Goal: Task Accomplishment & Management: Use online tool/utility

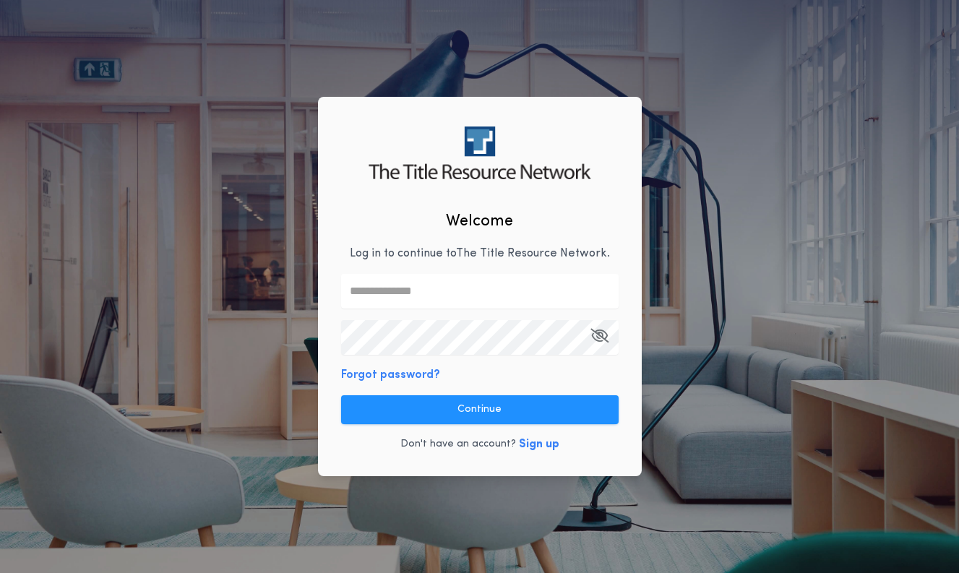
click at [732, 371] on div "Welcome Log in to continue to The Title Resource Network . Forgot password? Con…" at bounding box center [479, 286] width 959 height 573
click at [522, 286] on input "text" at bounding box center [480, 291] width 278 height 35
type input "**********"
click at [601, 291] on keeper-lock "Open Keeper Popup" at bounding box center [601, 290] width 17 height 17
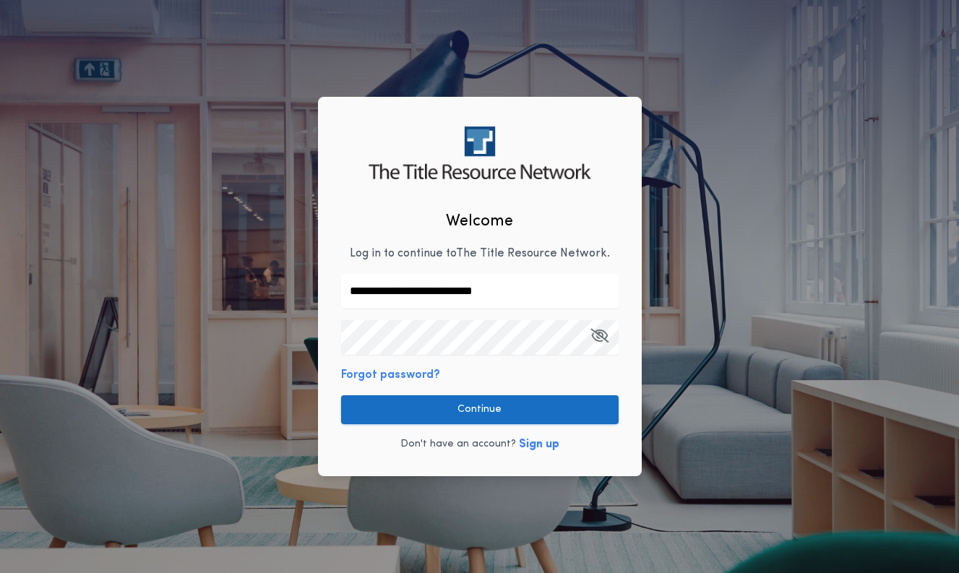
click at [535, 408] on button "Continue" at bounding box center [480, 409] width 278 height 29
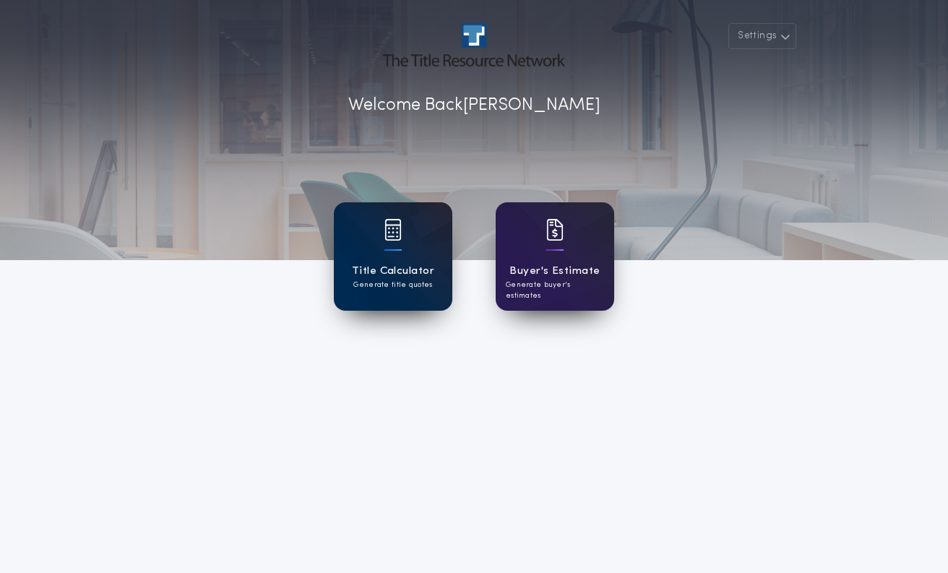
click at [395, 258] on div at bounding box center [393, 239] width 17 height 40
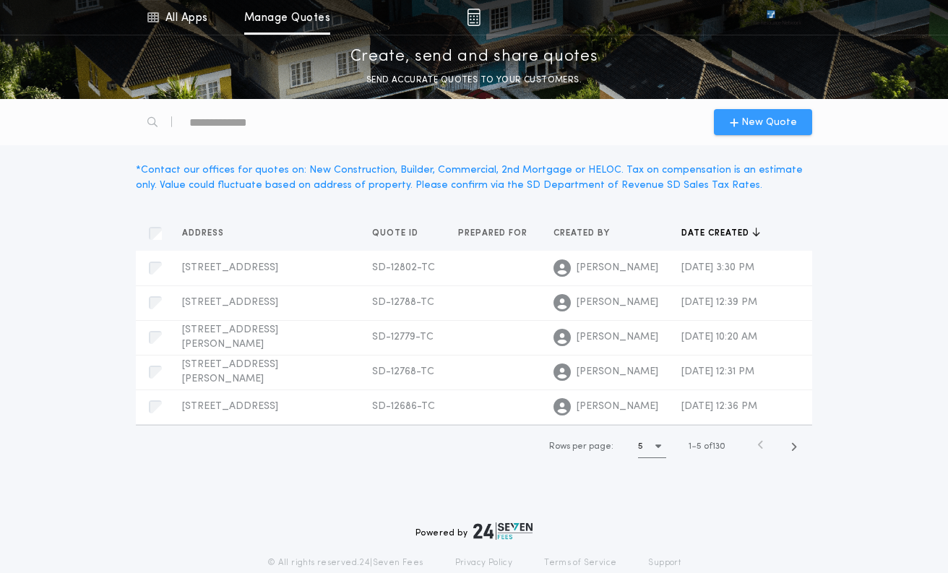
click at [760, 120] on span "New Quote" at bounding box center [770, 122] width 56 height 15
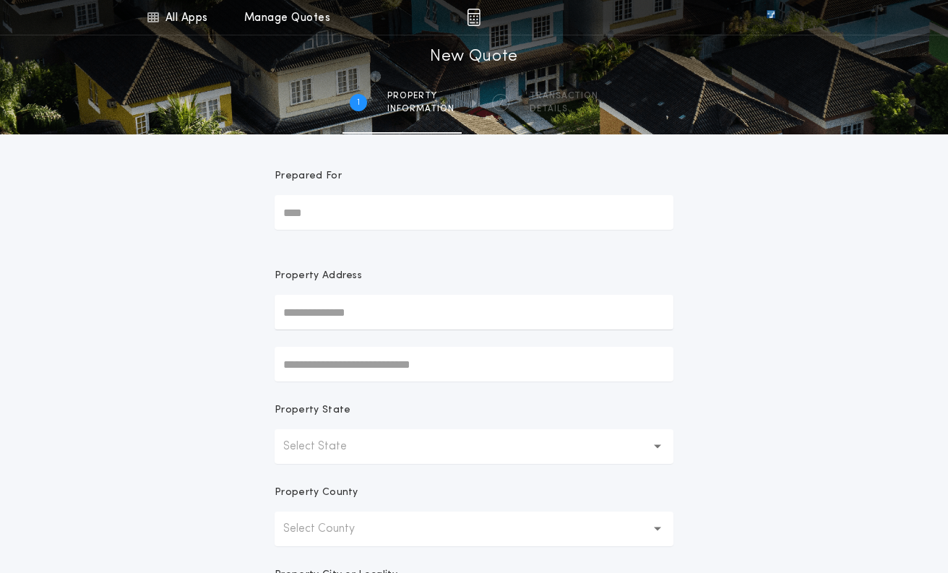
click at [382, 316] on input "text" at bounding box center [474, 312] width 399 height 35
paste input "**********"
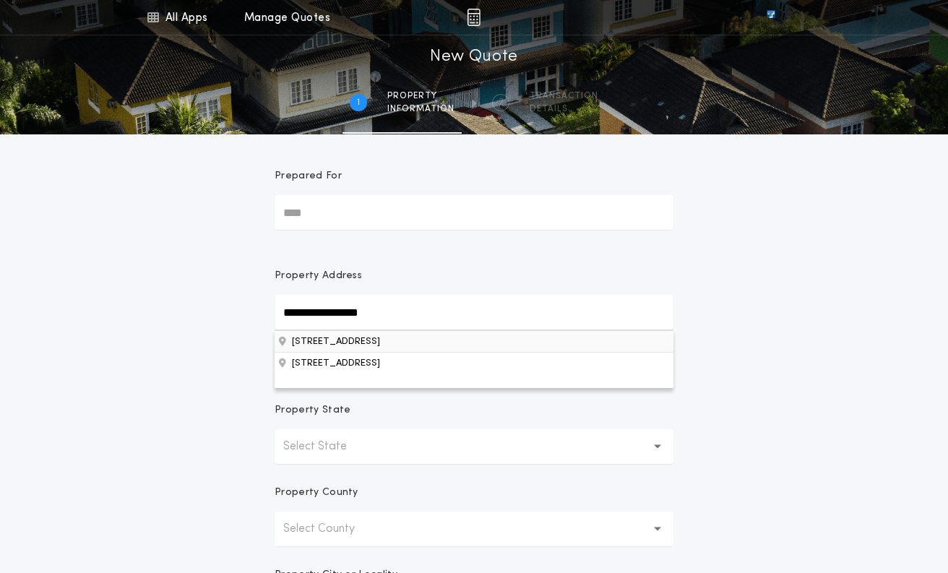
type input "**********"
click at [341, 343] on button "[STREET_ADDRESS]" at bounding box center [474, 341] width 399 height 22
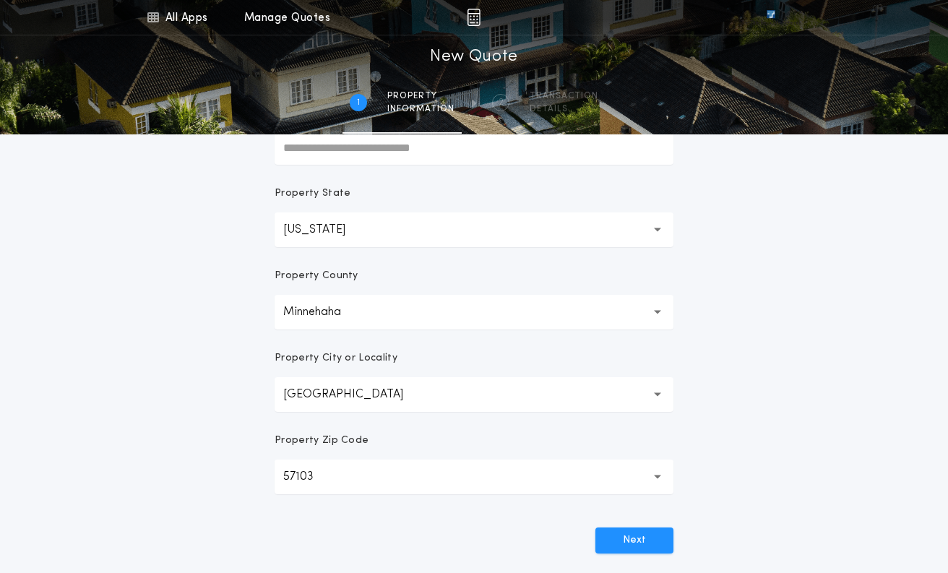
scroll to position [289, 0]
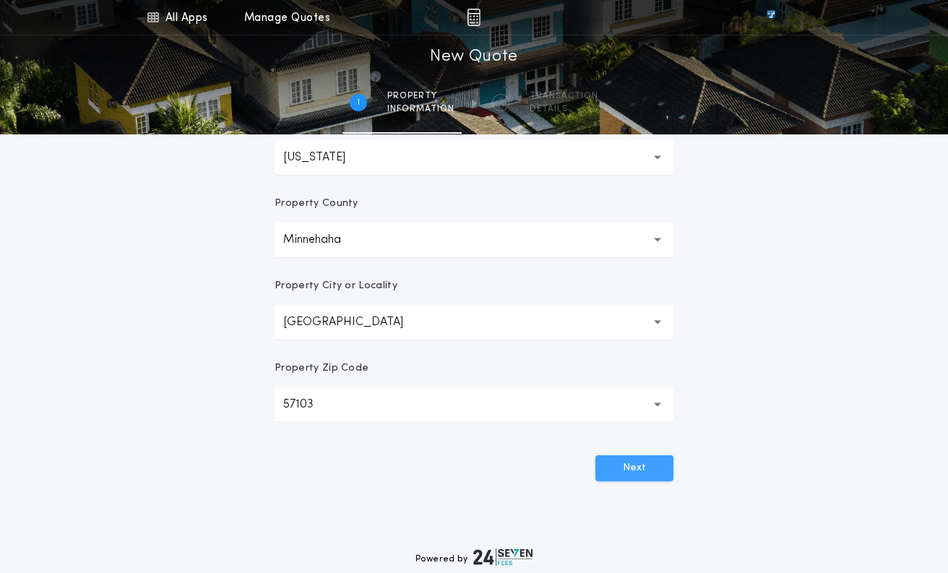
click at [630, 465] on button "Next" at bounding box center [635, 468] width 78 height 26
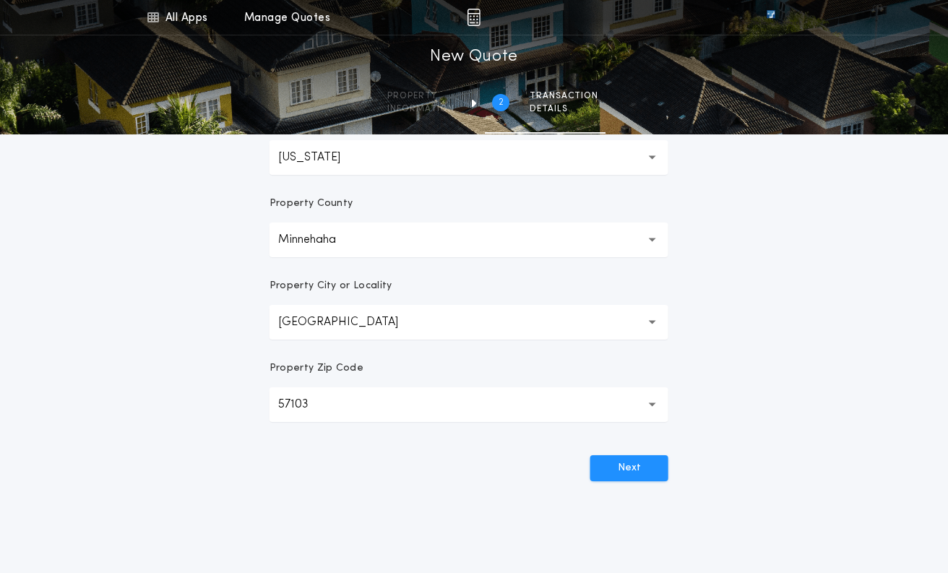
scroll to position [0, 0]
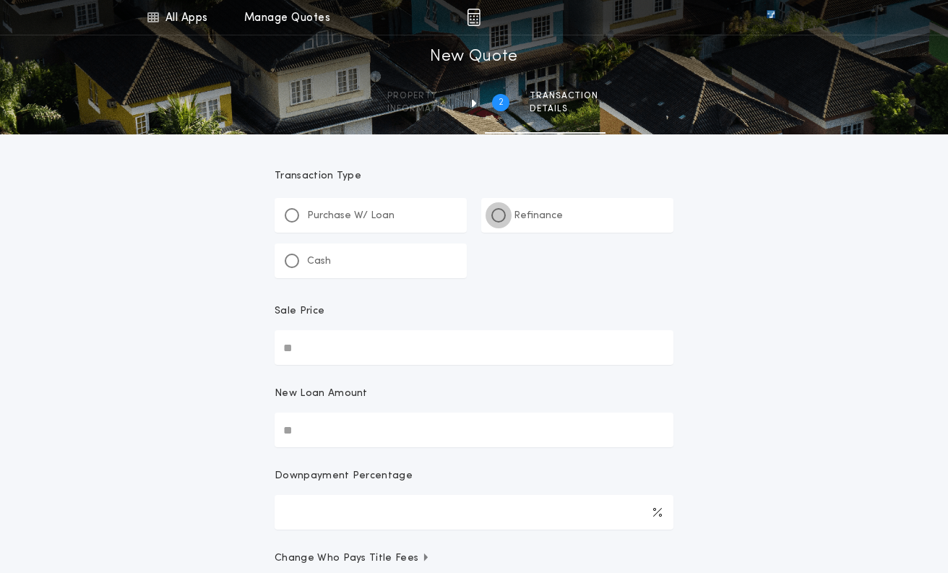
click at [500, 215] on div at bounding box center [498, 215] width 7 height 7
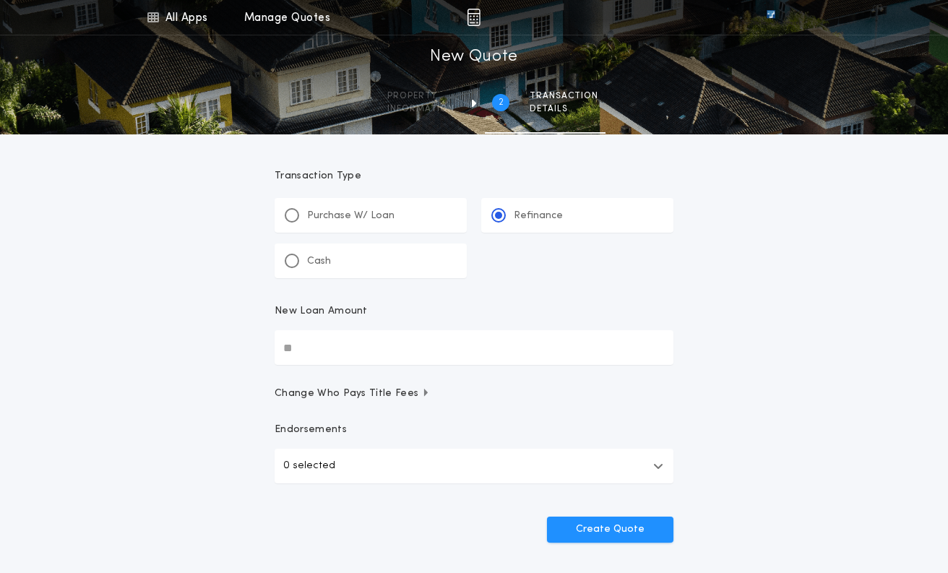
drag, startPoint x: 345, startPoint y: 347, endPoint x: 210, endPoint y: 346, distance: 134.4
click at [210, 347] on div "All Apps Title Calculator Buyer's Estimate Menu All Apps Manage Quotes 2 /2 New…" at bounding box center [474, 299] width 948 height 598
type input "********"
click at [650, 468] on button "0 selected" at bounding box center [474, 466] width 399 height 35
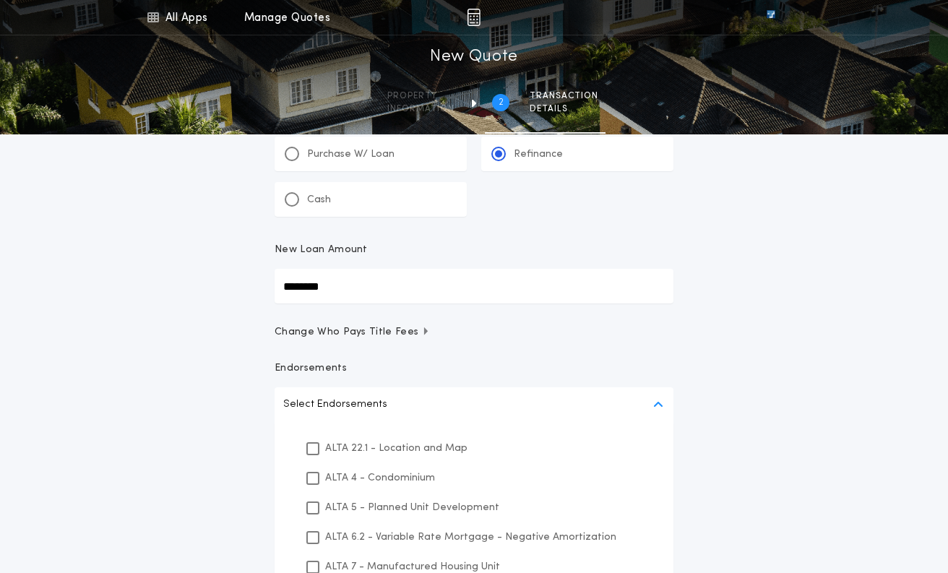
scroll to position [145, 0]
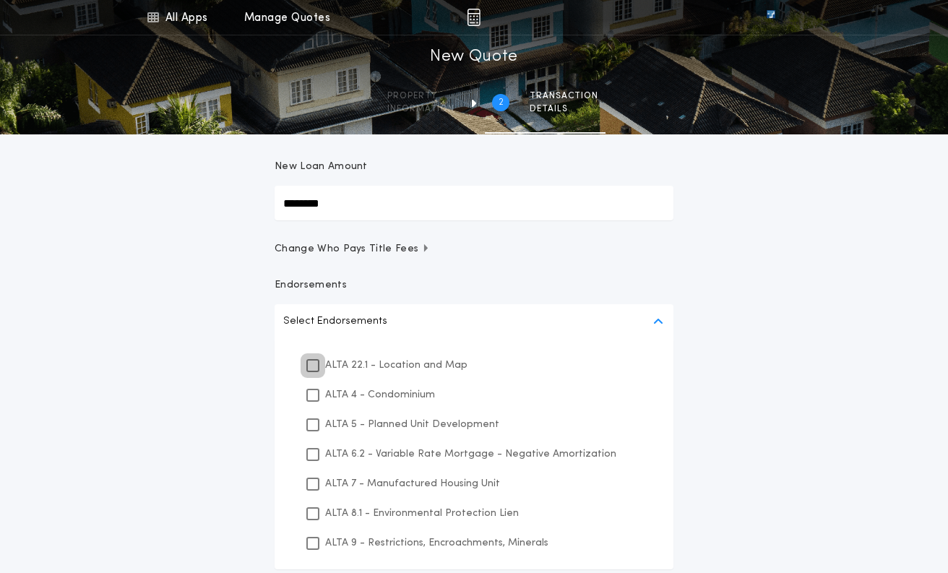
click at [309, 364] on icon at bounding box center [313, 366] width 9 height 10
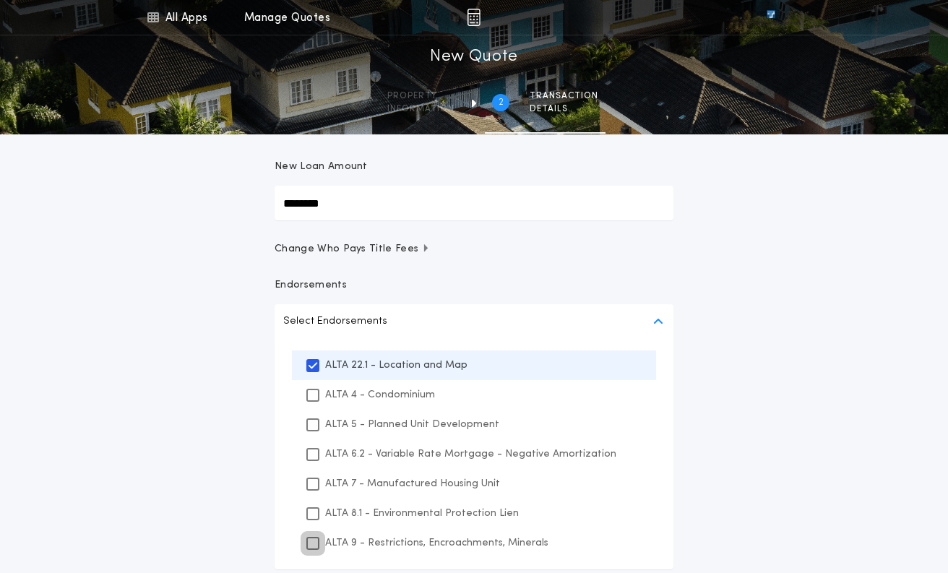
drag, startPoint x: 314, startPoint y: 514, endPoint x: 314, endPoint y: 542, distance: 28.2
click at [314, 515] on icon at bounding box center [313, 514] width 9 height 10
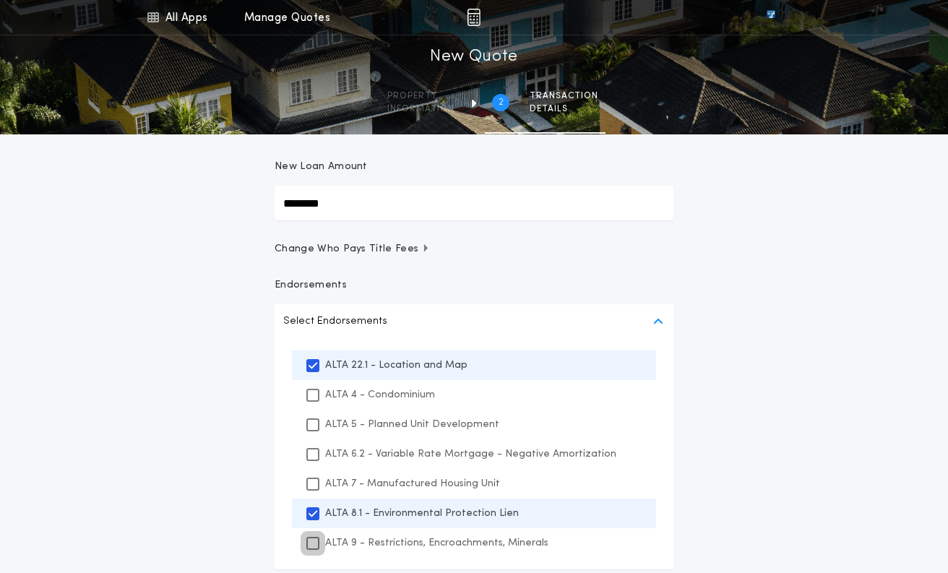
click at [314, 542] on icon at bounding box center [313, 543] width 9 height 10
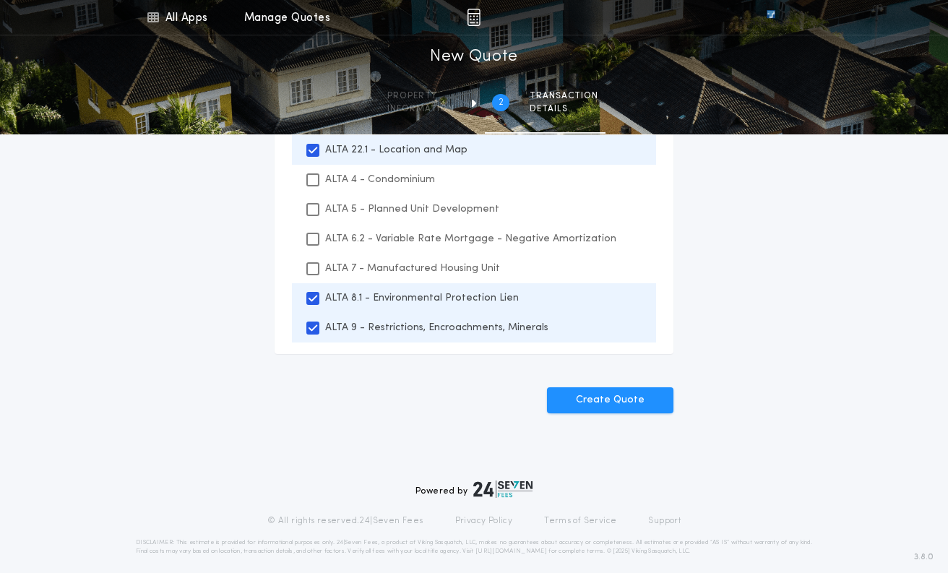
scroll to position [361, 0]
click at [604, 395] on button "Create Quote" at bounding box center [610, 399] width 126 height 26
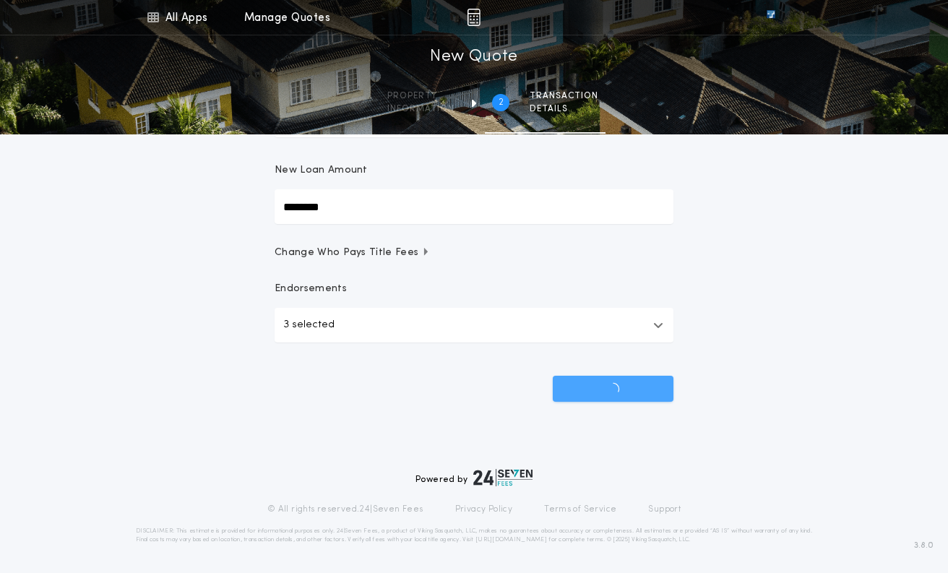
scroll to position [141, 0]
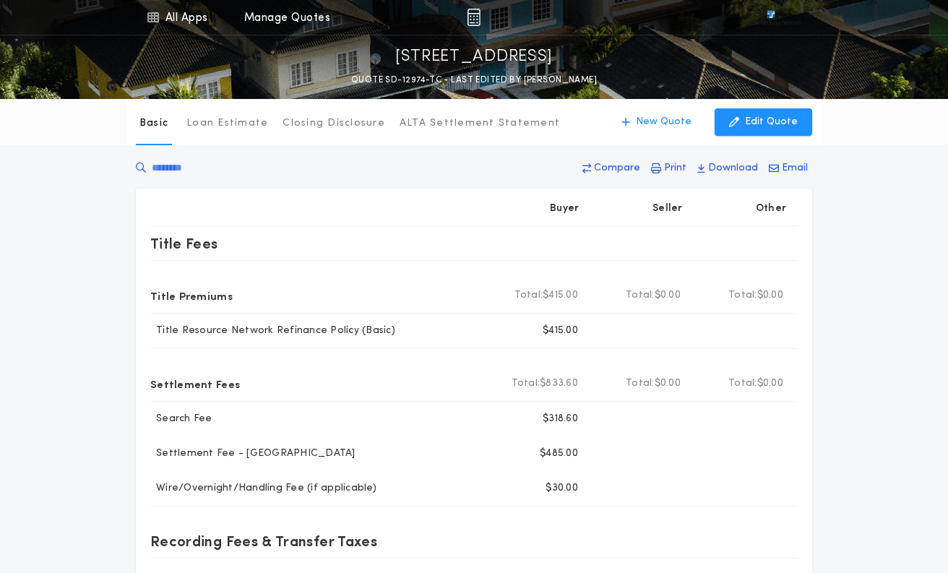
click at [889, 295] on div "Basic Loan Estimate Closing Disclosure ALTA Settlement Statement Basic New Quot…" at bounding box center [474, 444] width 948 height 690
click at [718, 168] on p "Download" at bounding box center [733, 168] width 50 height 14
click at [734, 168] on p "Download" at bounding box center [733, 168] width 50 height 14
click at [849, 251] on div "Basic Loan Estimate Closing Disclosure ALTA Settlement Statement Basic New Quot…" at bounding box center [474, 444] width 948 height 690
click at [710, 168] on button "Download" at bounding box center [727, 168] width 69 height 26
